Goal: Check status: Check status

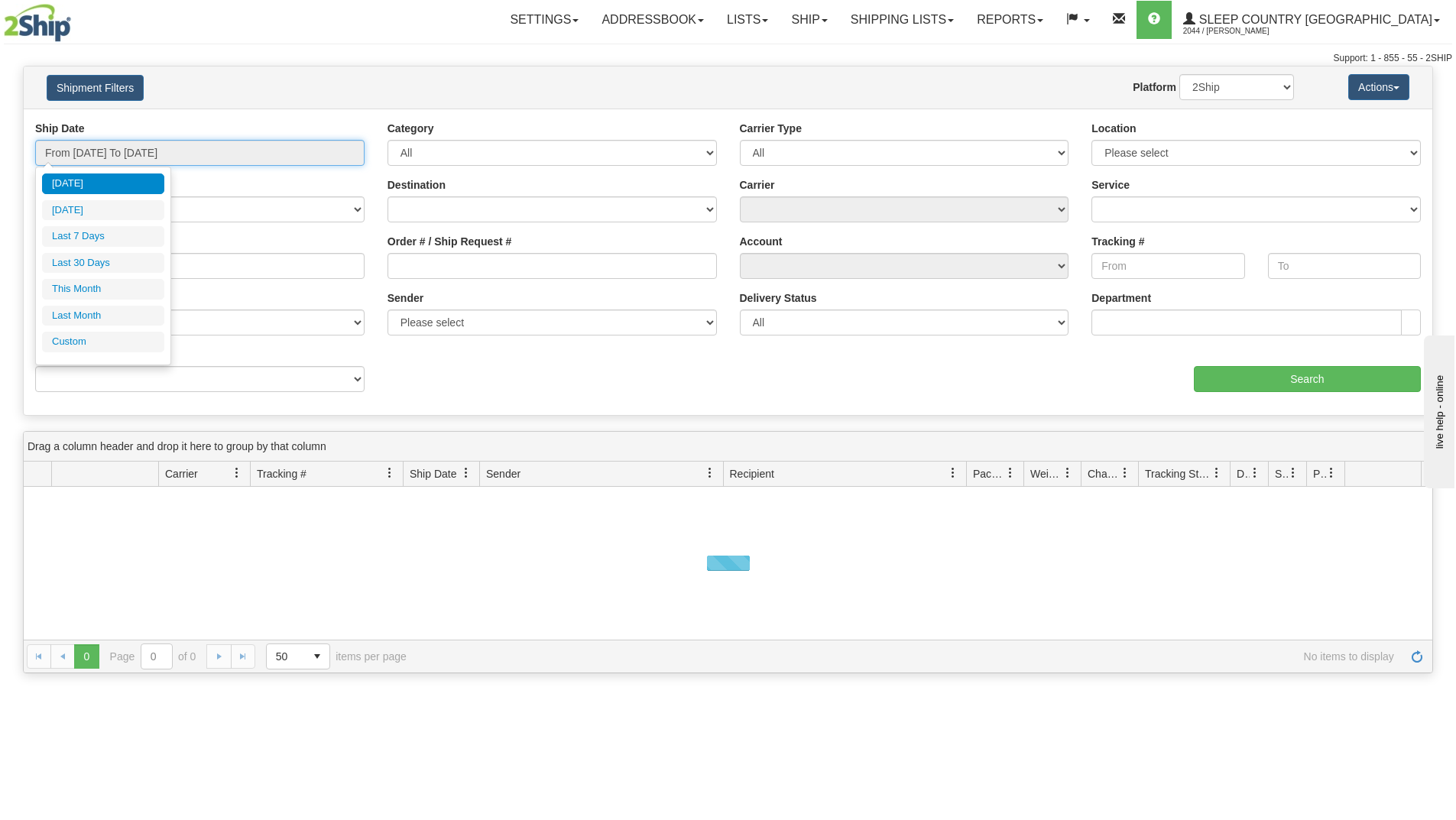
drag, startPoint x: 181, startPoint y: 150, endPoint x: 119, endPoint y: 220, distance: 93.5
click at [181, 153] on input "From [DATE] To [DATE]" at bounding box center [200, 153] width 330 height 26
click at [104, 266] on li "Last 30 Days" at bounding box center [102, 263] width 122 height 20
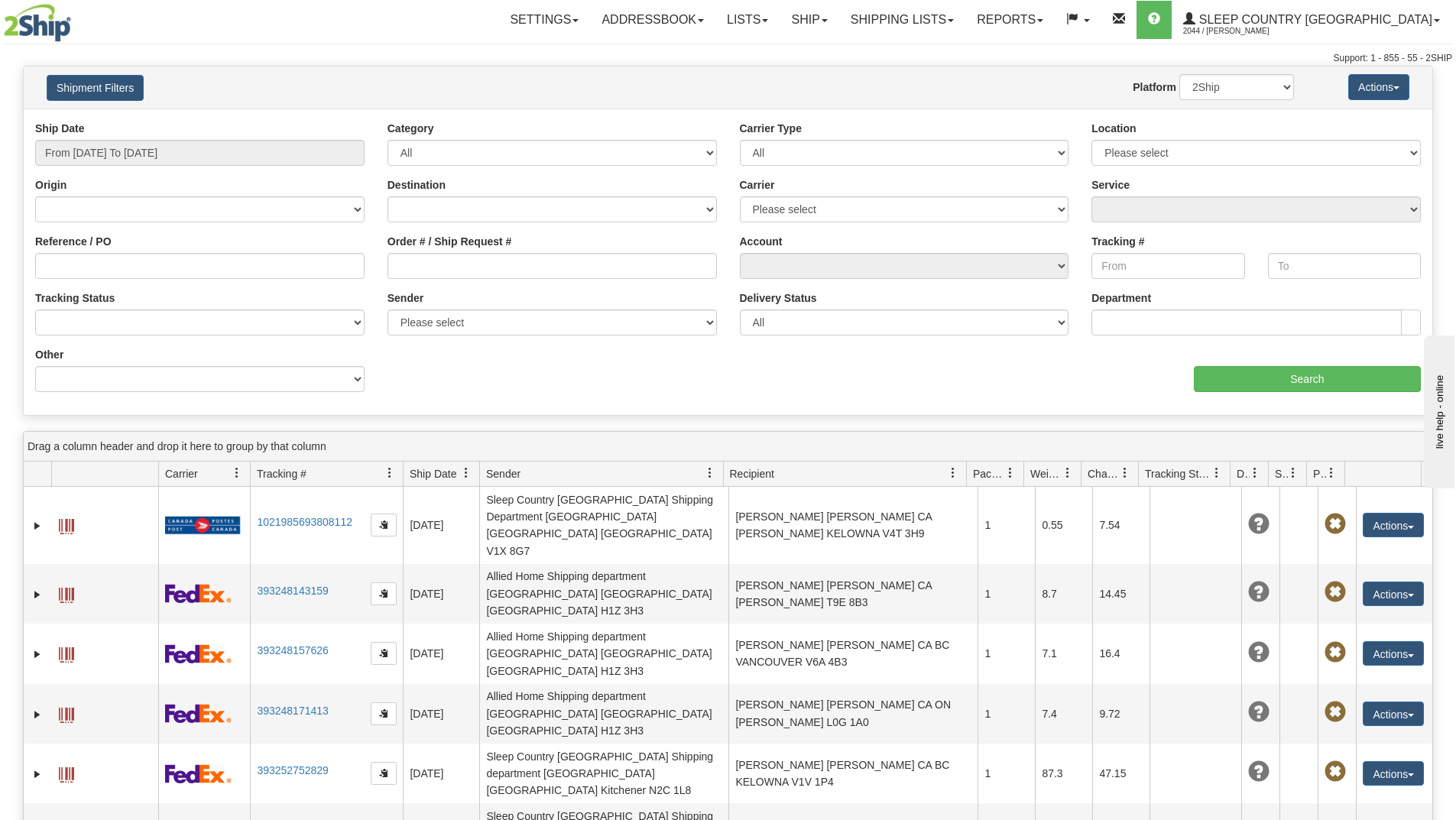
type input "From [DATE] To [DATE]"
click at [426, 214] on select "[GEOGRAPHIC_DATA] [GEOGRAPHIC_DATA] [GEOGRAPHIC_DATA] [US_STATE] [GEOGRAPHIC_DA…" at bounding box center [552, 209] width 330 height 26
drag, startPoint x: 427, startPoint y: 203, endPoint x: 427, endPoint y: 216, distance: 13.0
click at [427, 203] on select "[GEOGRAPHIC_DATA] [GEOGRAPHIC_DATA] [GEOGRAPHIC_DATA] [US_STATE] [GEOGRAPHIC_DA…" at bounding box center [552, 209] width 330 height 26
click at [411, 273] on input "Order # / Ship Request #" at bounding box center [552, 265] width 330 height 26
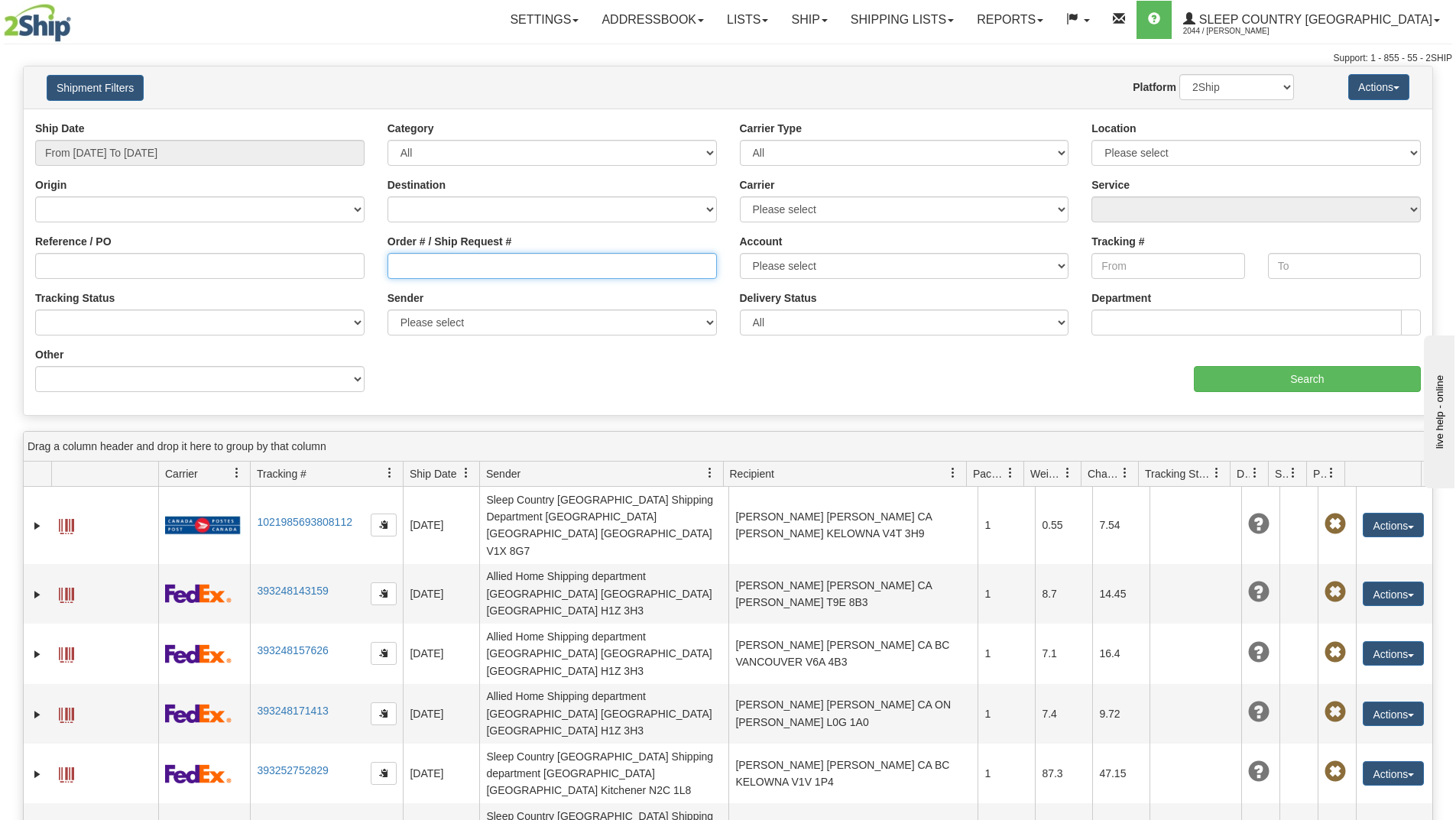
paste input "9002I085822"
type input "9002I085822"
click at [1251, 383] on input "Search" at bounding box center [1307, 379] width 227 height 26
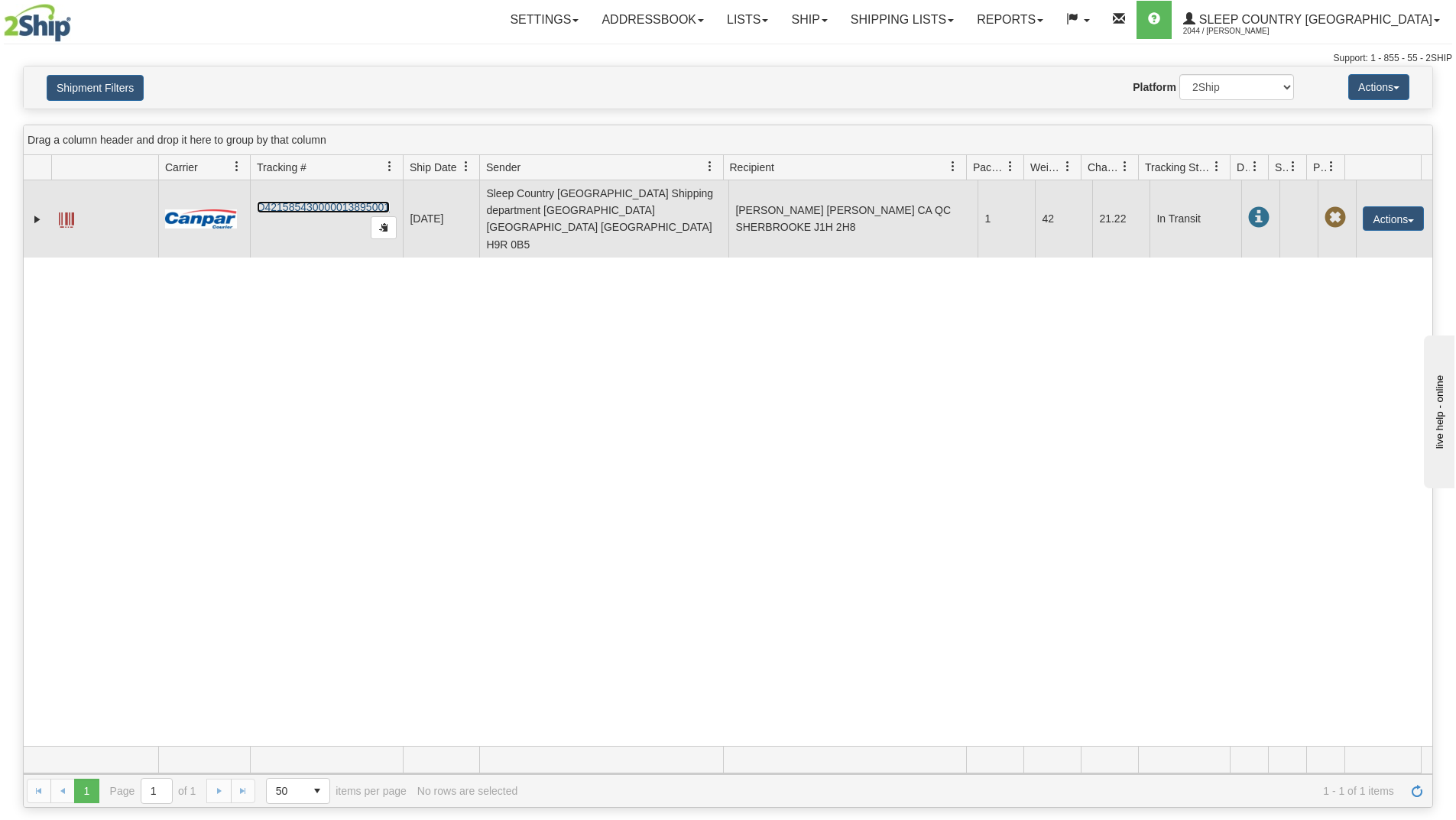
click at [322, 201] on link "D421585430000013895001" at bounding box center [323, 207] width 133 height 13
